Goal: Task Accomplishment & Management: Use online tool/utility

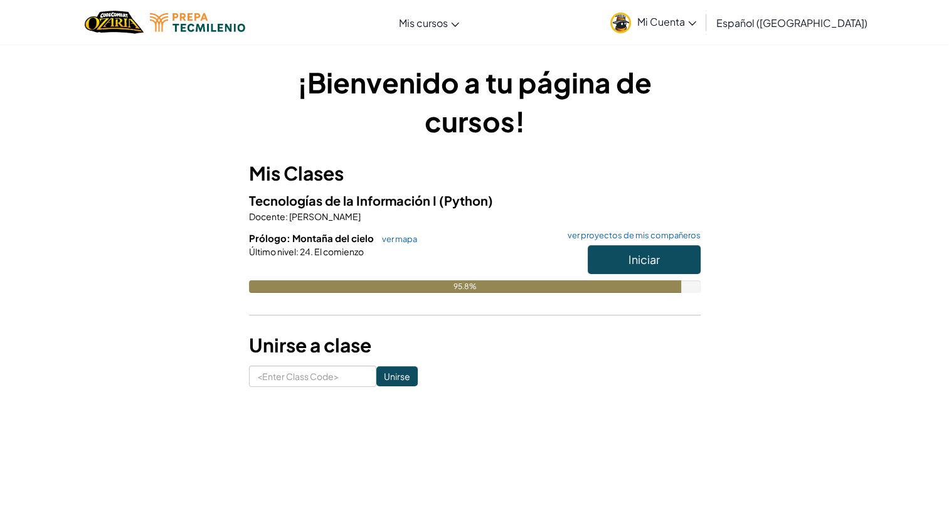
click at [732, 226] on div "¡Bienvenido a tu página de cursos! Mis Clases Tecnologías de la Información I (…" at bounding box center [475, 225] width 734 height 324
click at [676, 262] on button "Iniciar" at bounding box center [644, 259] width 113 height 29
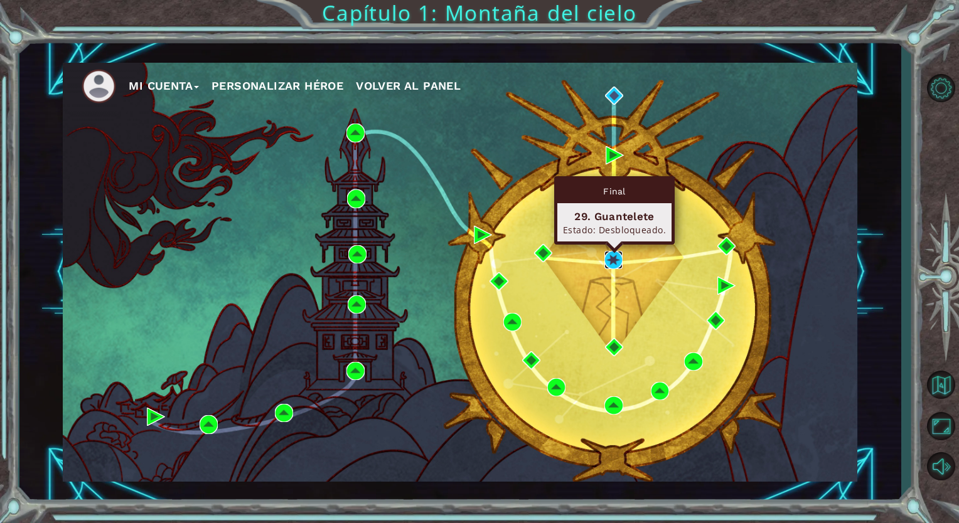
click at [617, 257] on img at bounding box center [613, 260] width 18 height 18
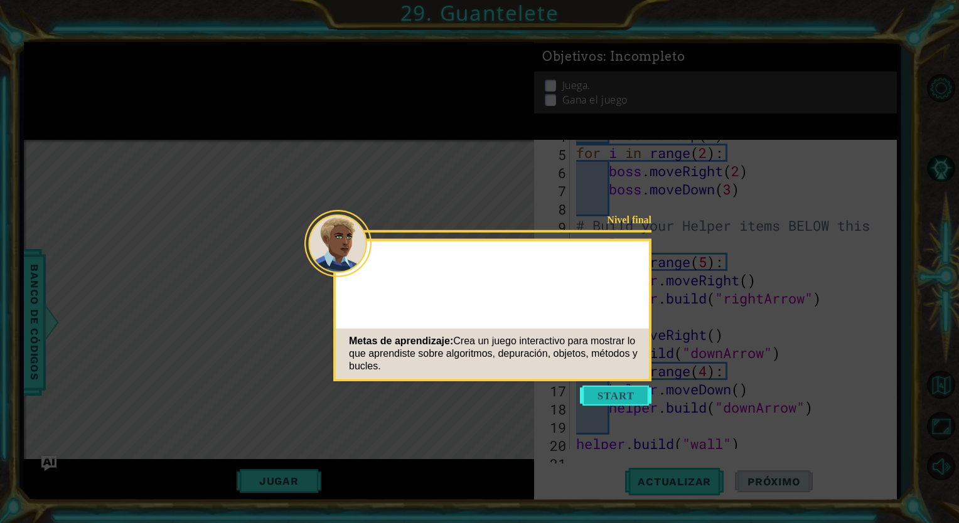
scroll to position [127, 0]
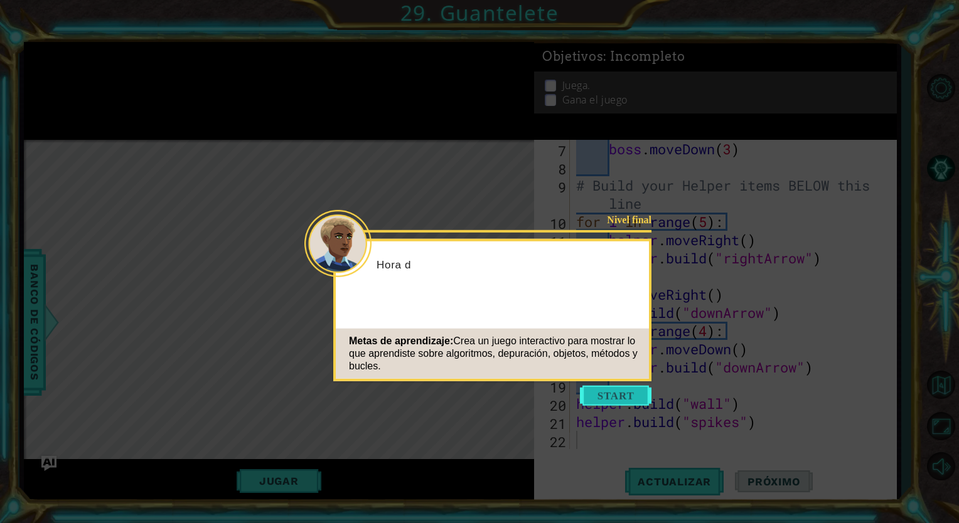
click at [627, 403] on button "Start" at bounding box center [616, 396] width 72 height 20
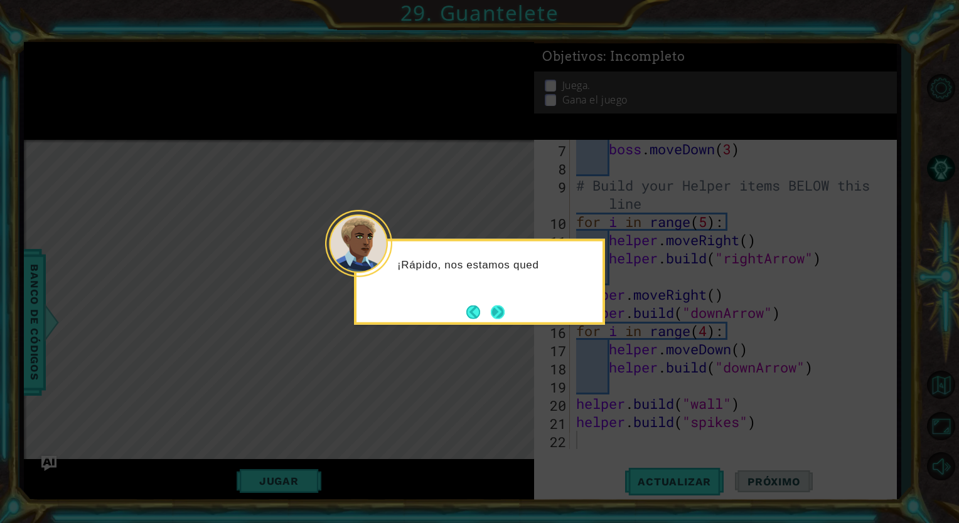
click at [503, 317] on button "Next" at bounding box center [498, 312] width 14 height 14
click at [496, 309] on button "Next" at bounding box center [498, 312] width 14 height 14
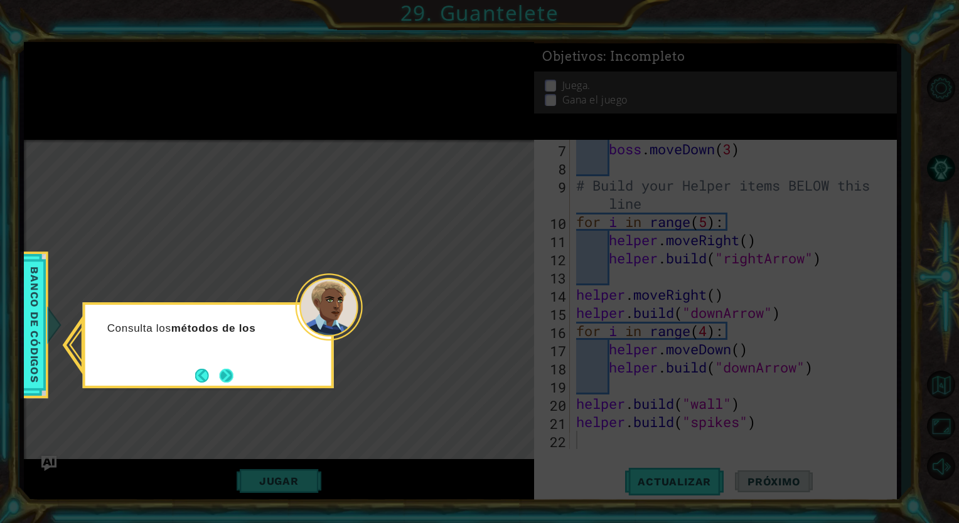
click at [233, 370] on button "Next" at bounding box center [227, 376] width 14 height 14
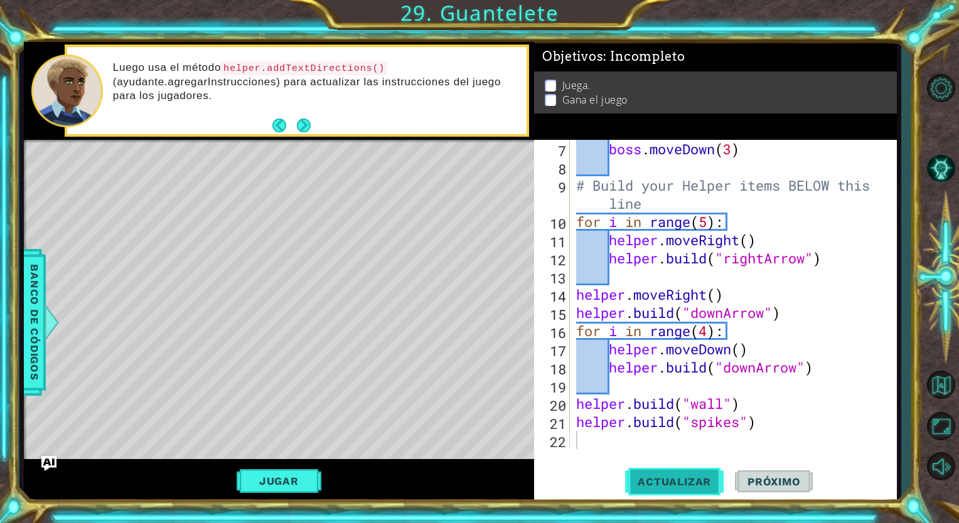
click at [641, 484] on span "Actualizar" at bounding box center [674, 482] width 98 height 13
click at [276, 479] on button "Jugar" at bounding box center [279, 481] width 85 height 24
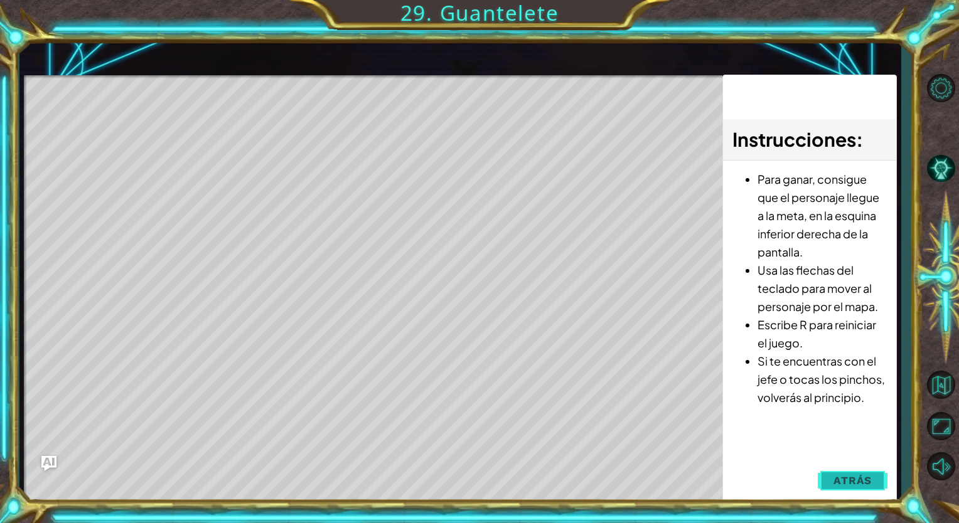
click at [848, 476] on span "Atrás" at bounding box center [852, 480] width 38 height 13
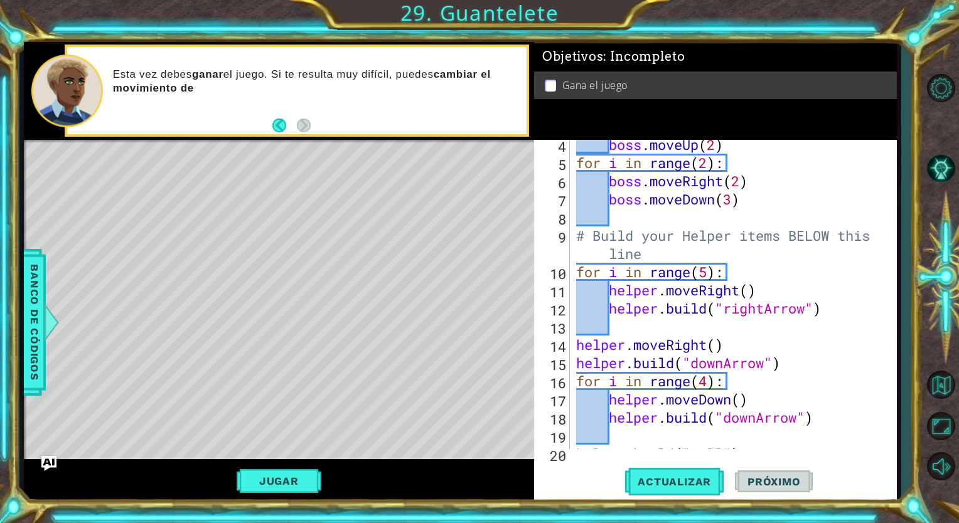
scroll to position [77, 0]
click at [285, 270] on div "Level Map" at bounding box center [314, 325] width 580 height 370
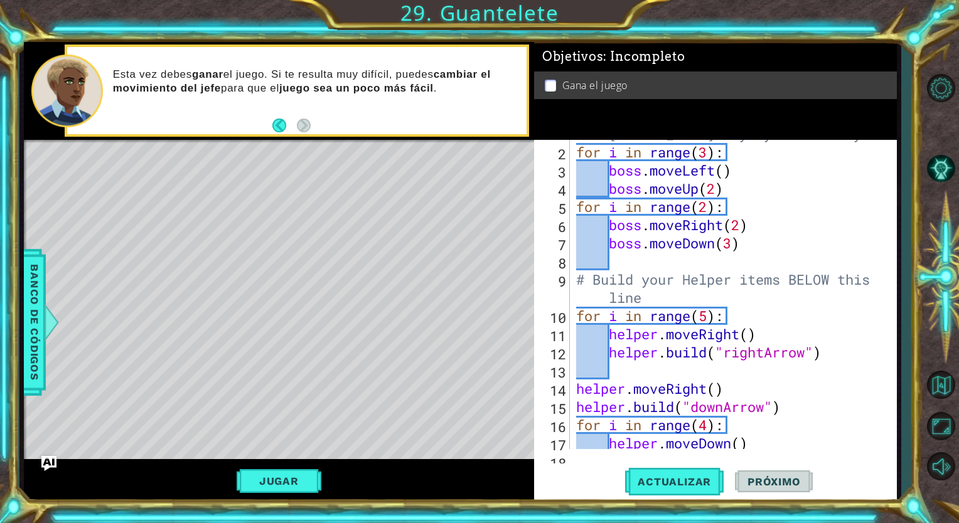
scroll to position [0, 0]
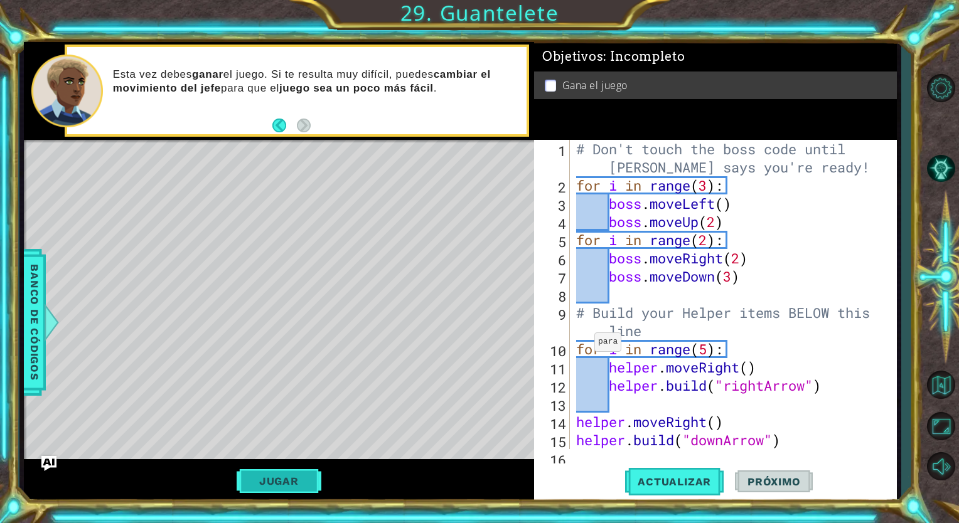
click at [277, 476] on button "Jugar" at bounding box center [279, 481] width 85 height 24
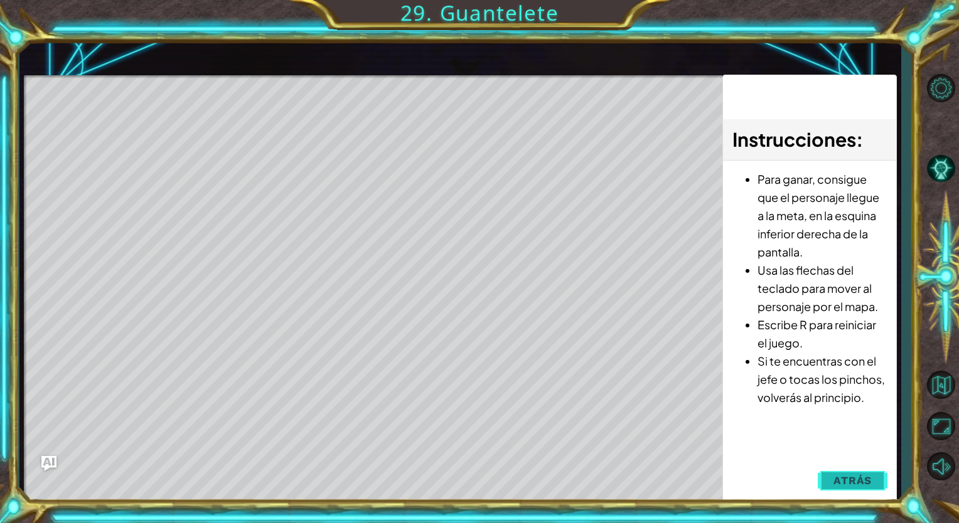
click at [877, 480] on button "Atrás" at bounding box center [852, 480] width 70 height 25
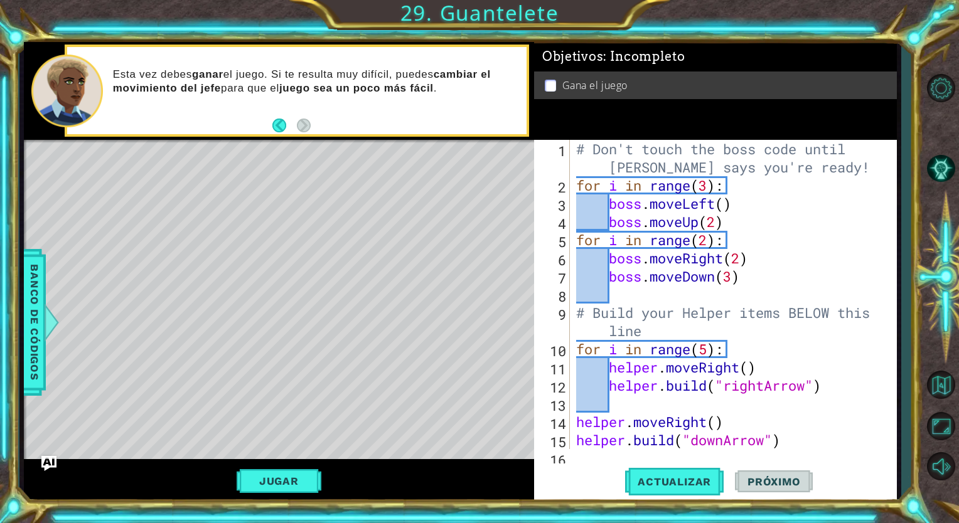
type textarea "# Build your Helper items BELOW this line"
click at [688, 307] on div "# Don't touch the boss code until [PERSON_NAME] says you're ready! for i in ran…" at bounding box center [731, 322] width 316 height 364
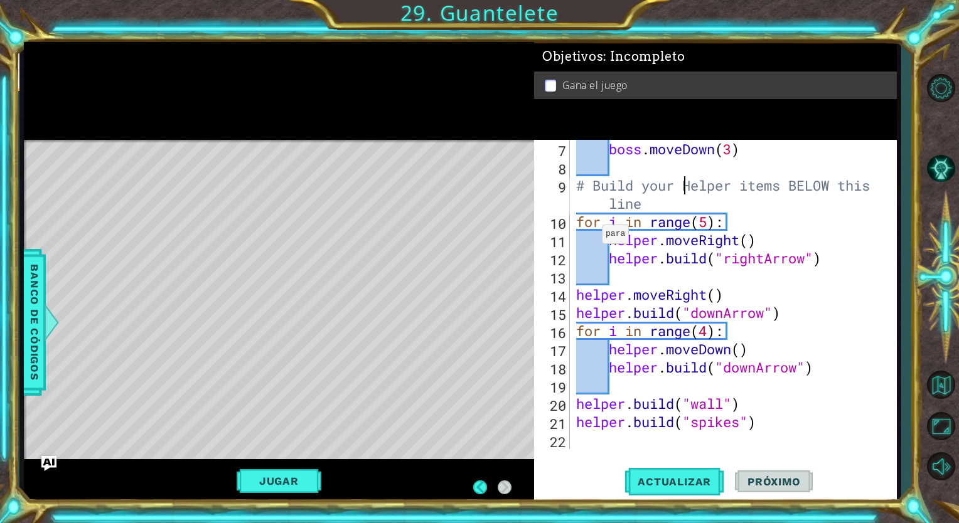
scroll to position [127, 0]
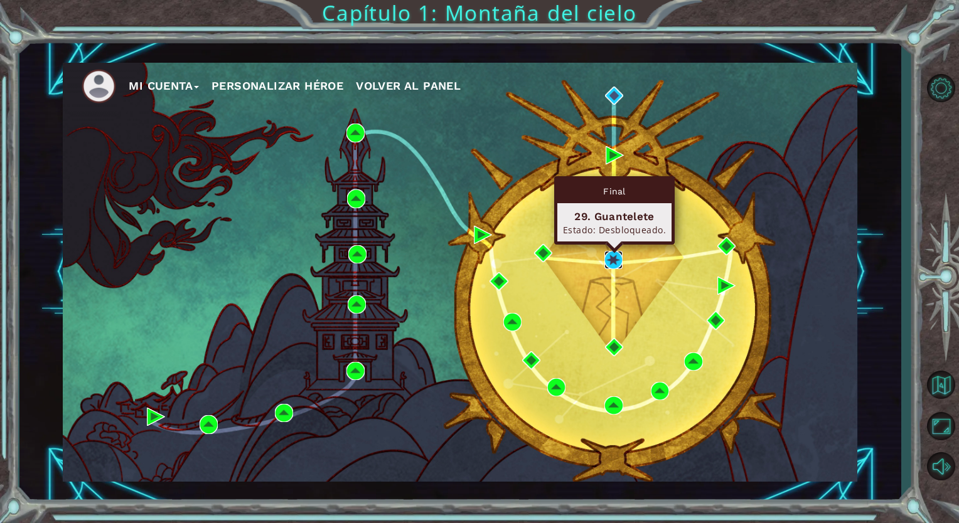
click at [609, 262] on img at bounding box center [613, 260] width 18 height 18
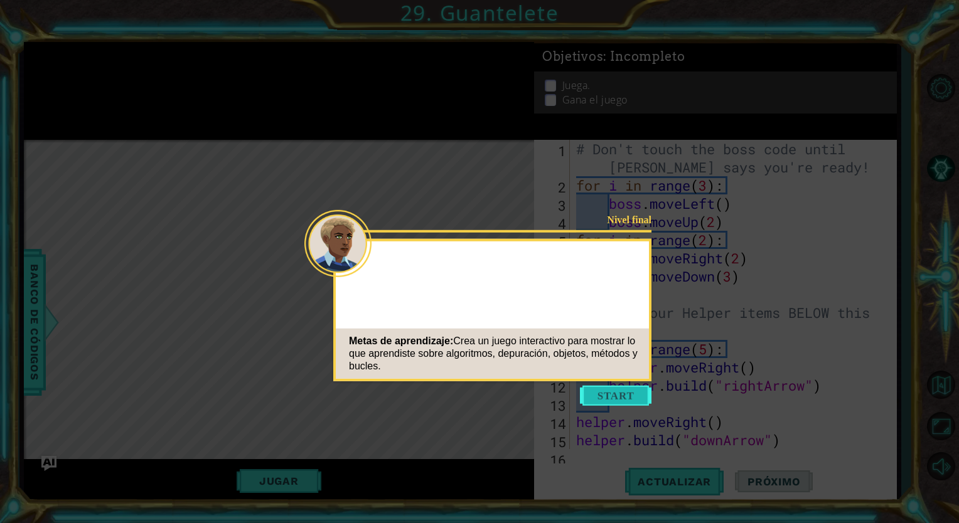
click at [620, 396] on button "Start" at bounding box center [616, 396] width 72 height 20
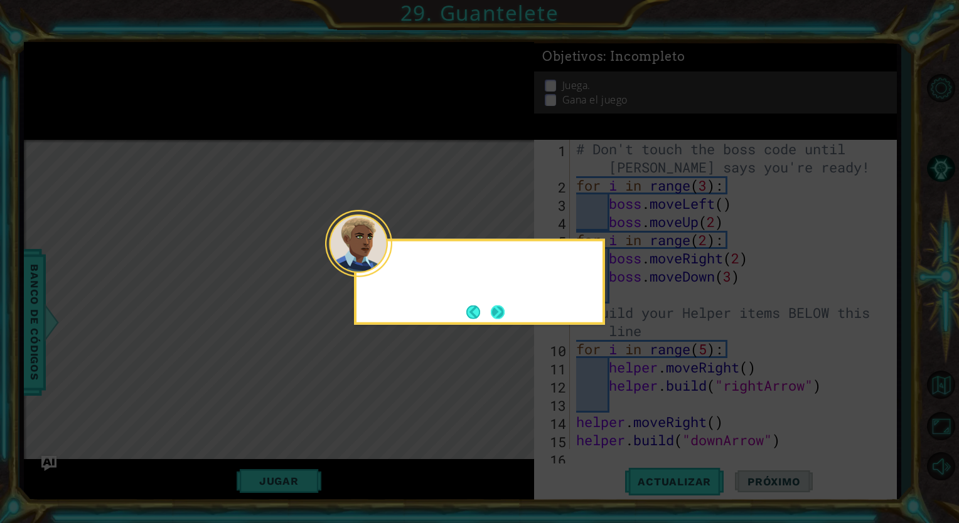
click at [385, 263] on div at bounding box center [479, 262] width 246 height 41
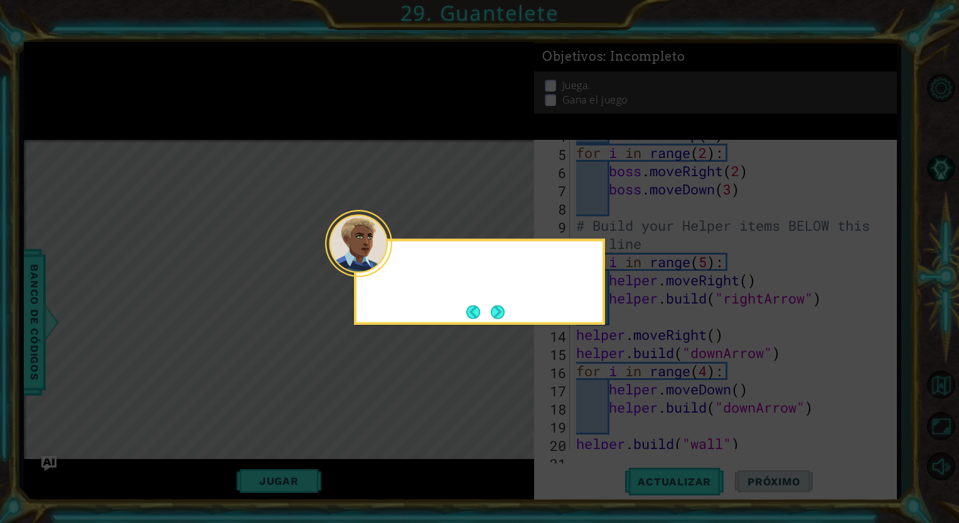
scroll to position [127, 0]
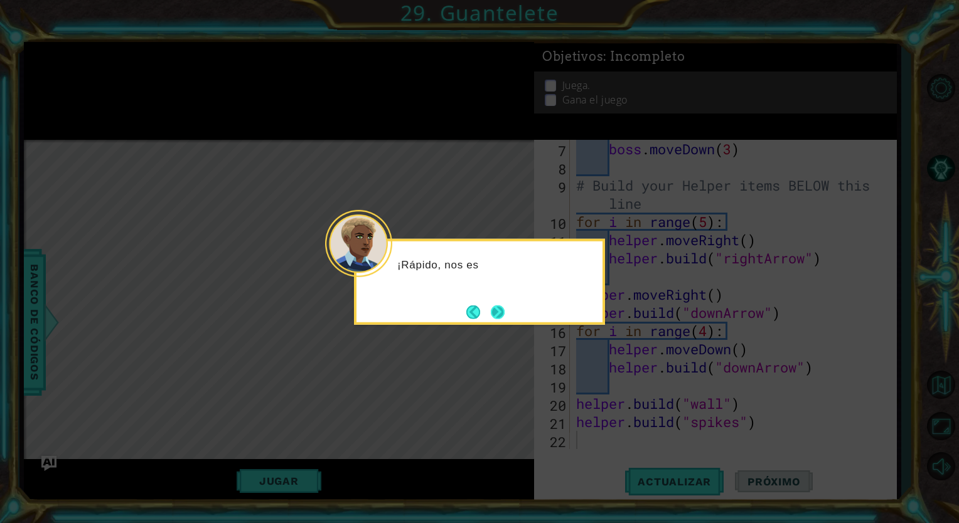
click at [504, 315] on button "Next" at bounding box center [498, 312] width 14 height 14
click at [497, 313] on button "Next" at bounding box center [498, 312] width 14 height 14
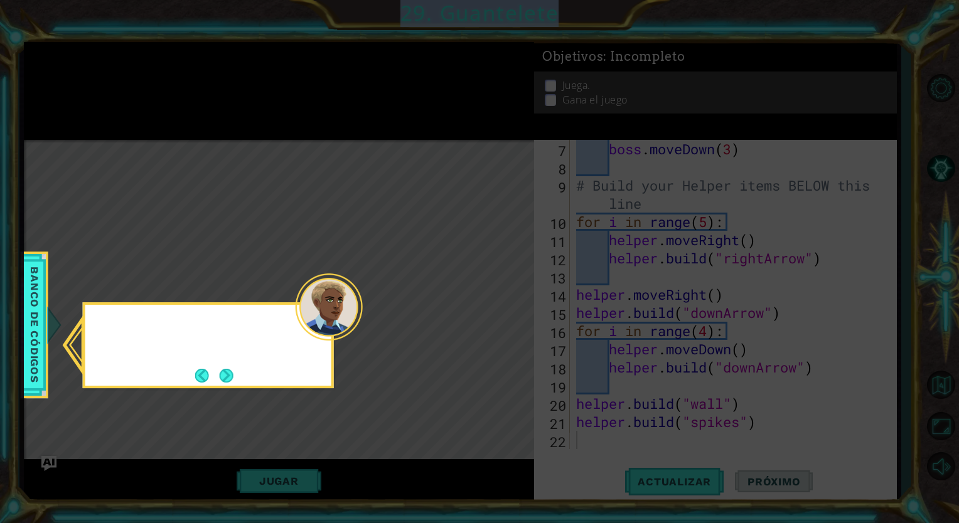
click at [497, 313] on icon at bounding box center [479, 261] width 959 height 523
click at [231, 379] on button "Next" at bounding box center [226, 376] width 14 height 14
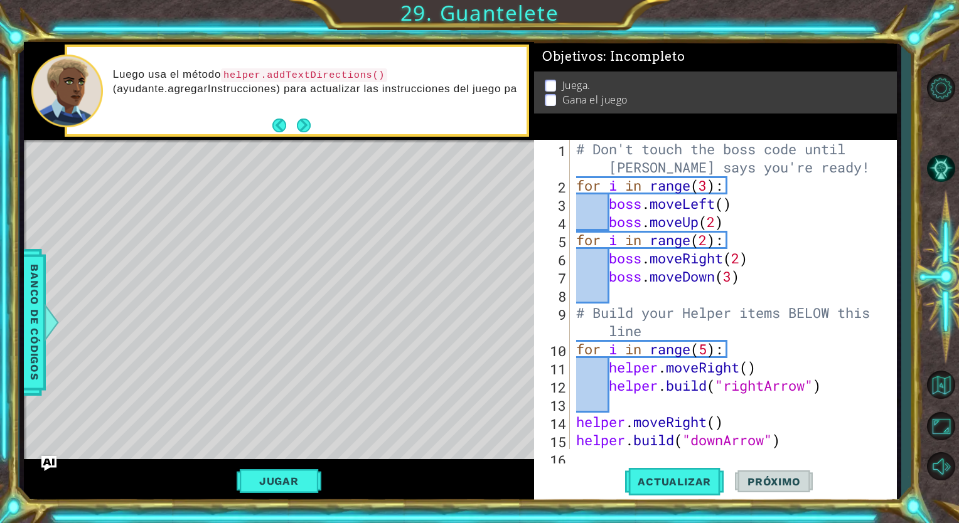
scroll to position [0, 0]
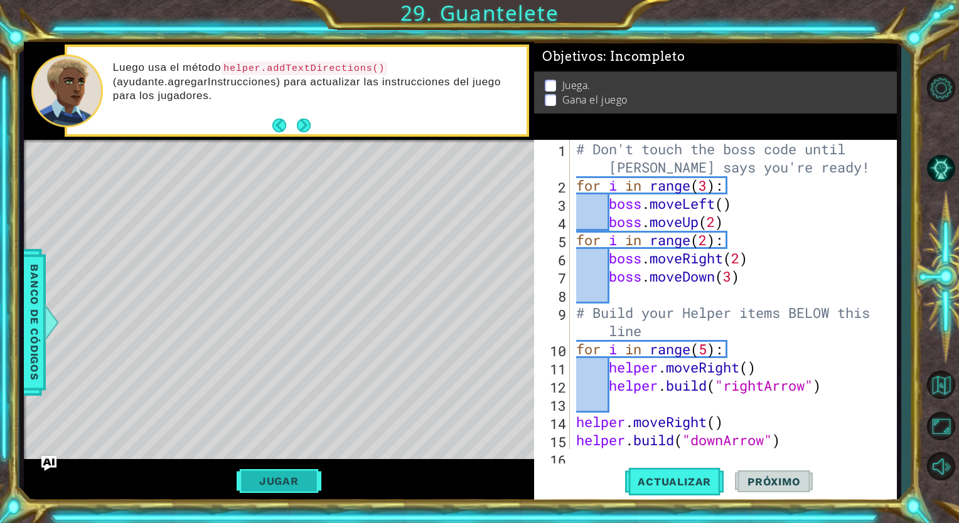
click at [302, 486] on button "Jugar" at bounding box center [279, 481] width 85 height 24
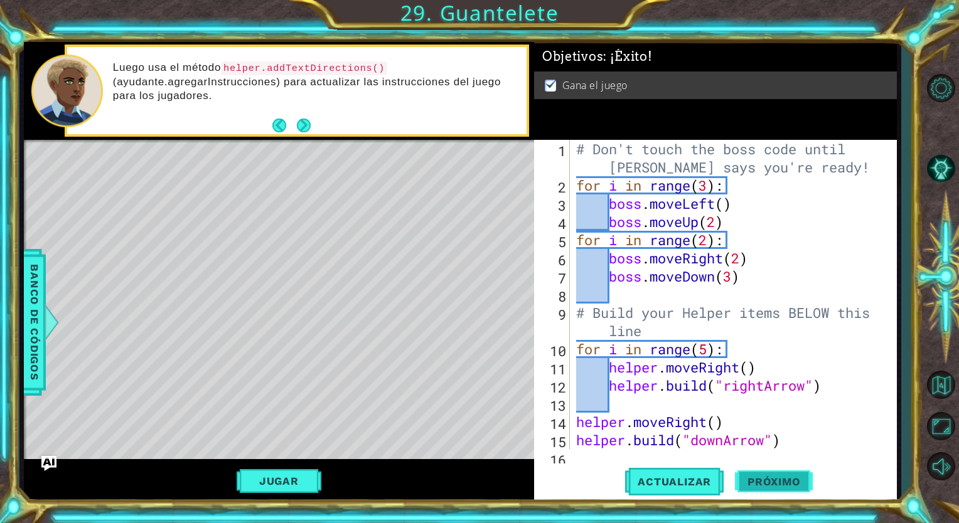
click at [775, 486] on span "Próximo" at bounding box center [774, 482] width 78 height 13
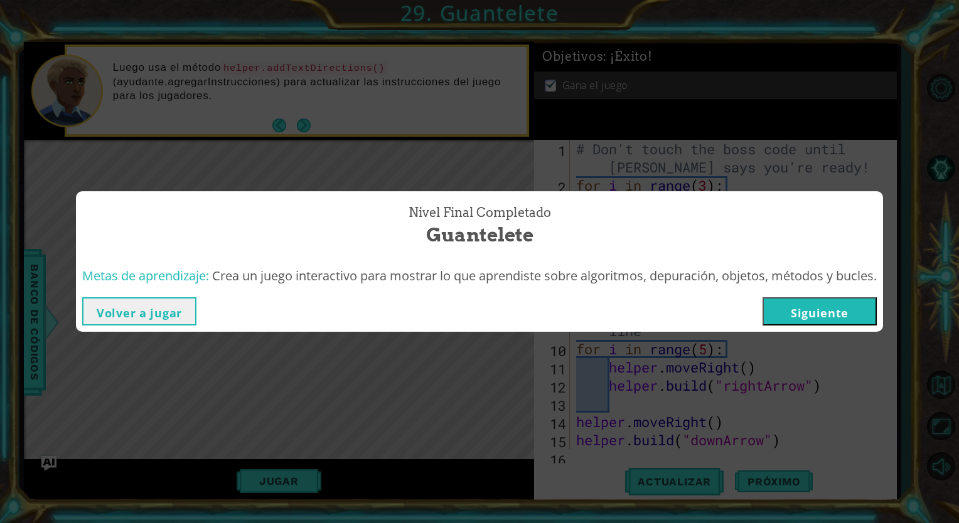
click at [802, 307] on button "Siguiente" at bounding box center [819, 311] width 114 height 28
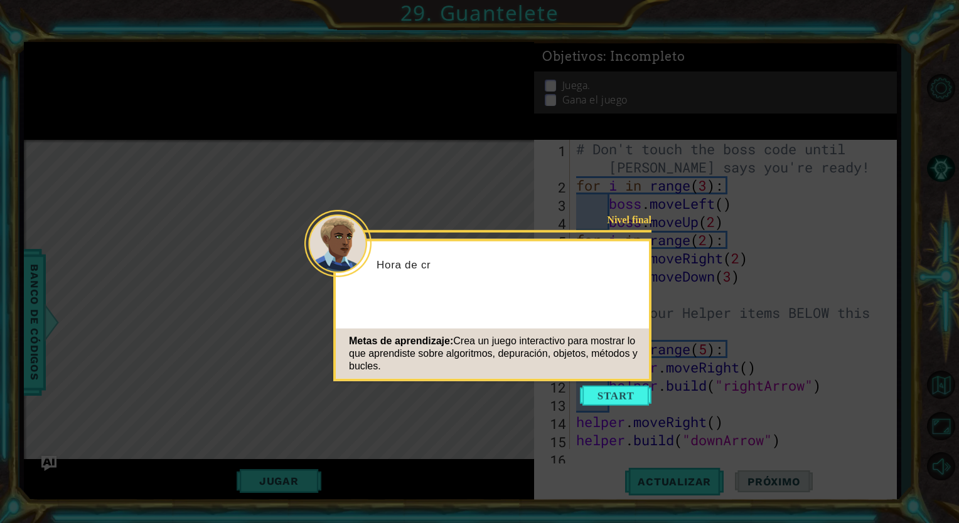
scroll to position [127, 0]
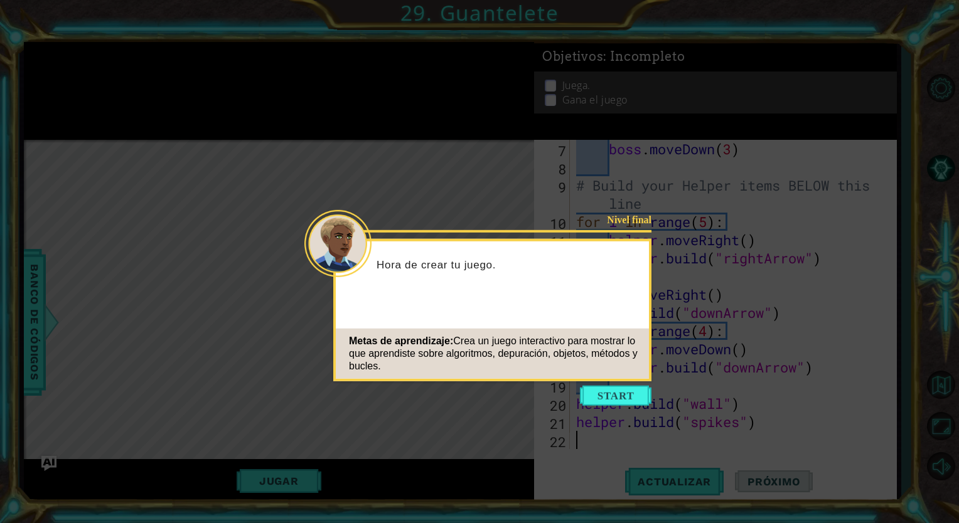
click at [659, 212] on icon at bounding box center [479, 261] width 959 height 523
click at [612, 398] on button "Start" at bounding box center [616, 396] width 72 height 20
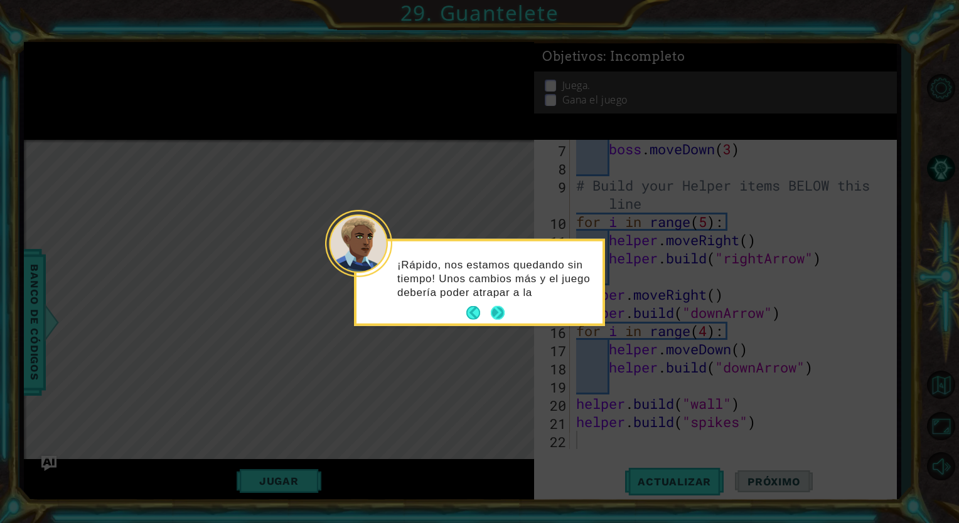
click at [495, 315] on button "Next" at bounding box center [498, 313] width 14 height 14
click at [495, 315] on button "Next" at bounding box center [498, 312] width 14 height 14
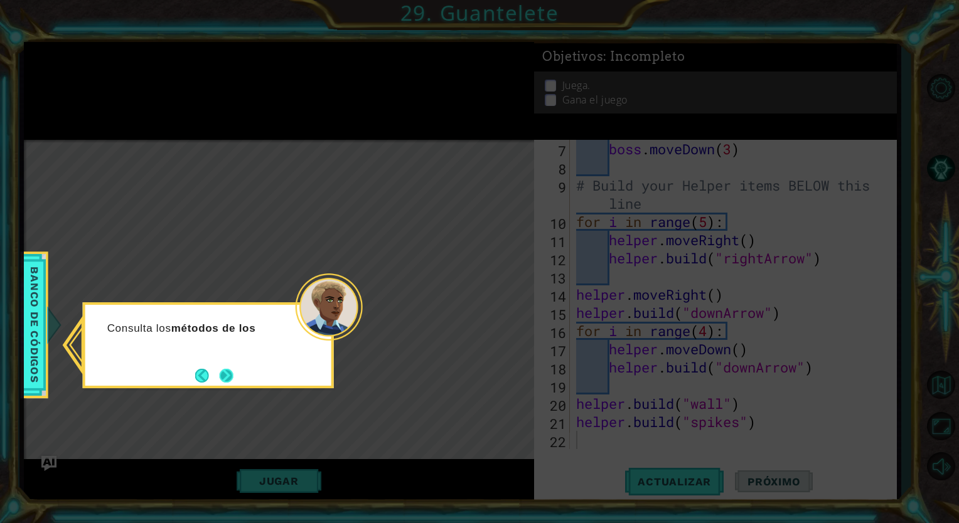
click at [220, 383] on button "Next" at bounding box center [227, 376] width 14 height 14
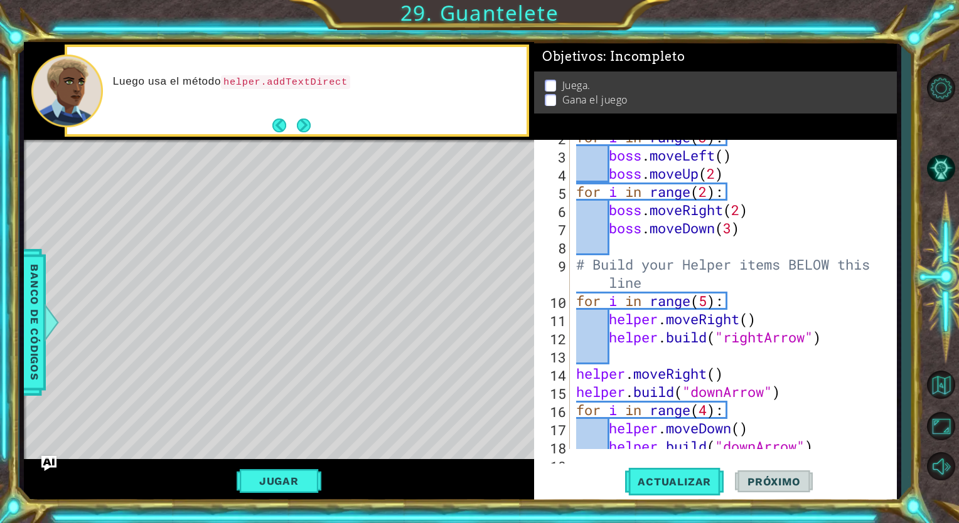
scroll to position [0, 0]
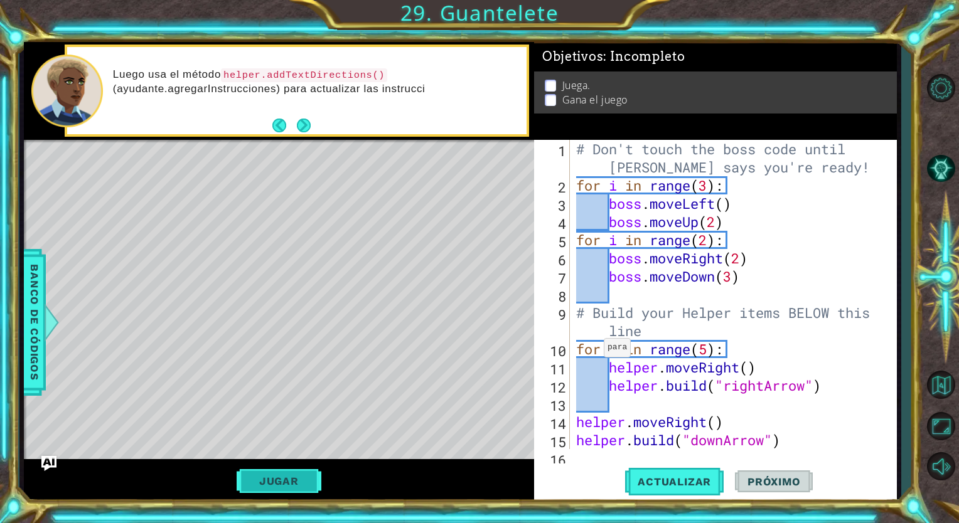
click at [280, 477] on button "Jugar" at bounding box center [279, 481] width 85 height 24
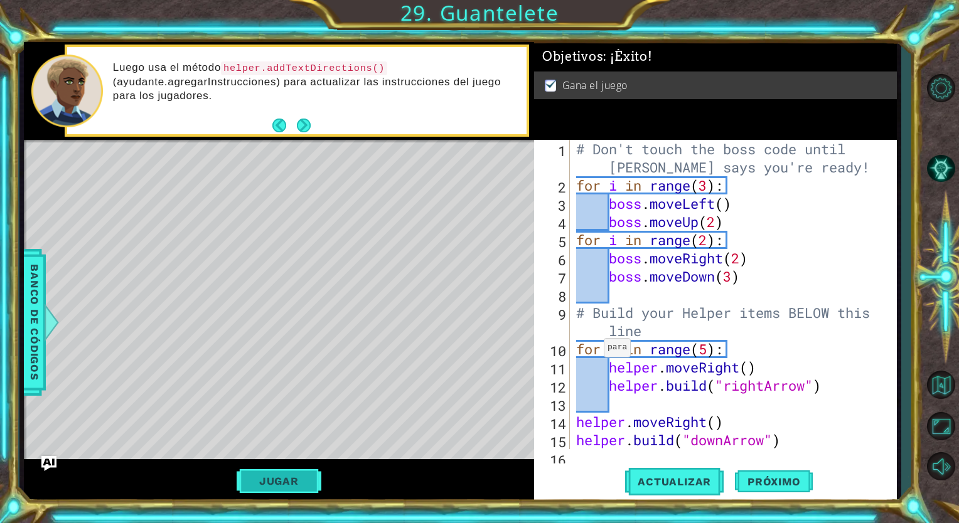
click at [280, 477] on button "Jugar" at bounding box center [279, 481] width 85 height 24
